Goal: Entertainment & Leisure: Consume media (video, audio)

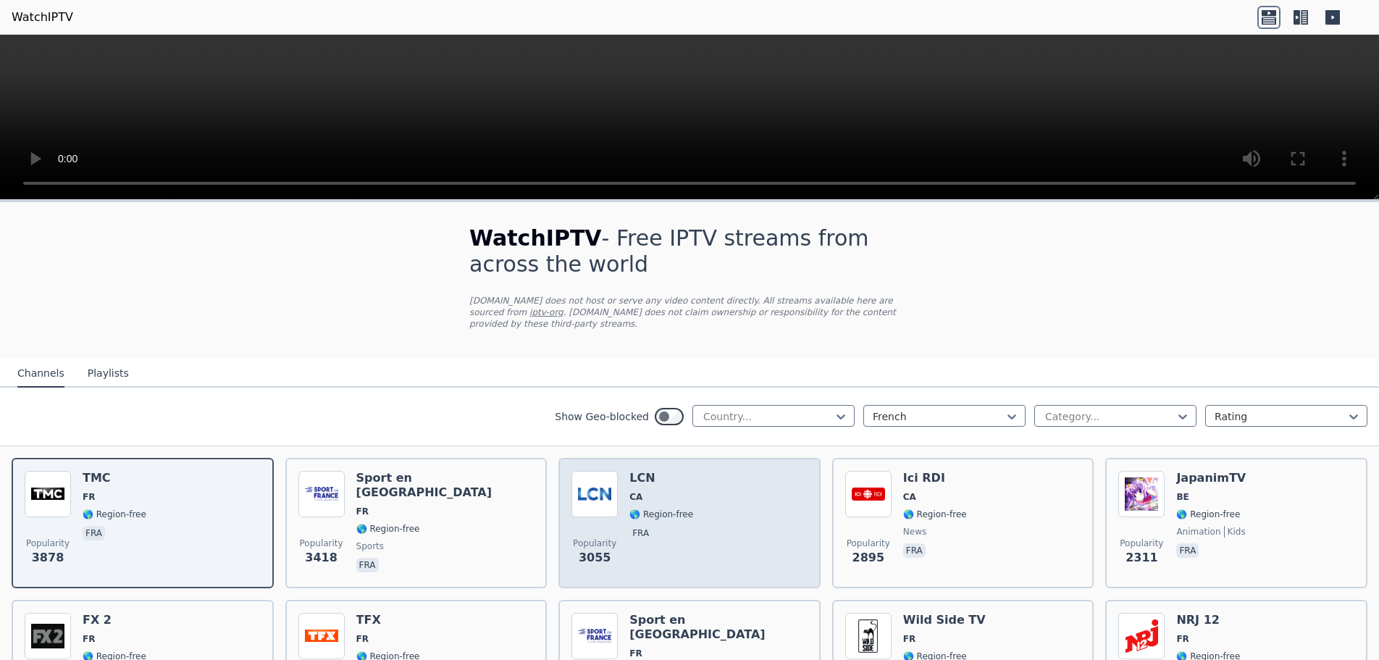
click at [703, 516] on div "Popularity 3055 LCN CA 🌎 Region-free fra" at bounding box center [689, 523] width 236 height 104
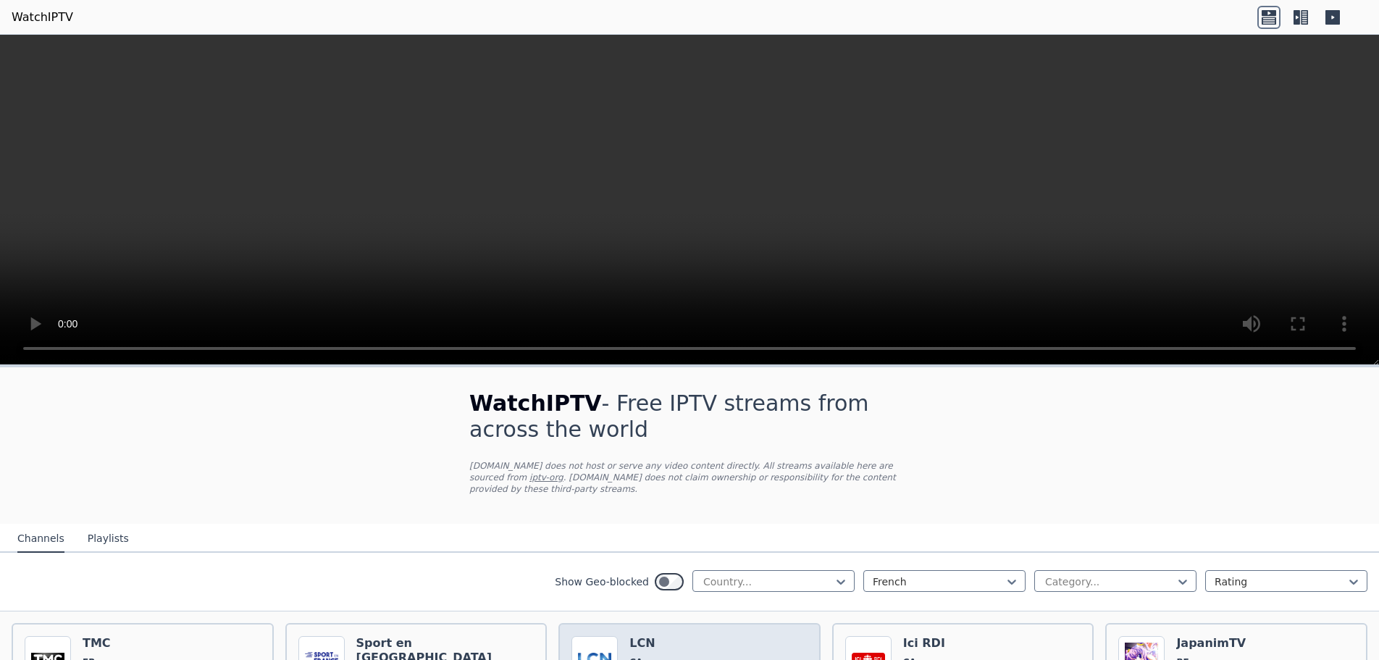
click at [659, 636] on h6 "LCN" at bounding box center [661, 643] width 64 height 14
